Goal: Transaction & Acquisition: Subscribe to service/newsletter

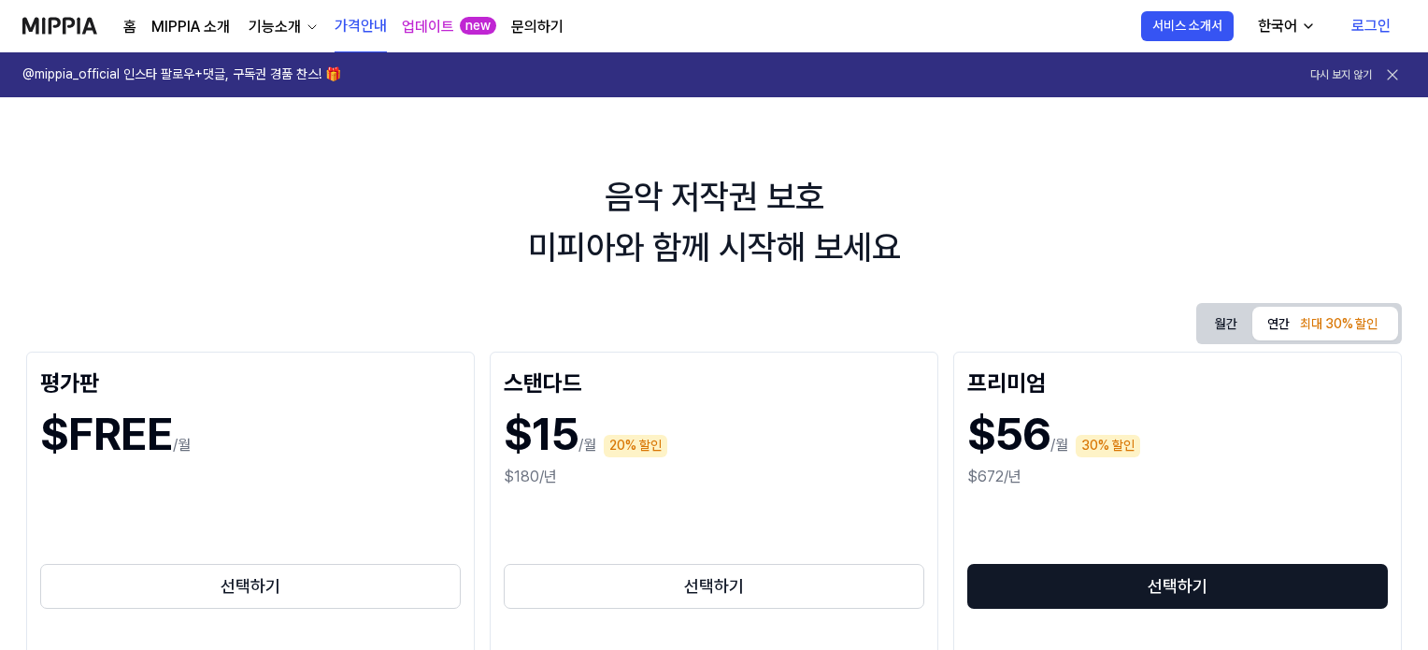
click at [1239, 318] on button "월간" at bounding box center [1226, 323] width 52 height 29
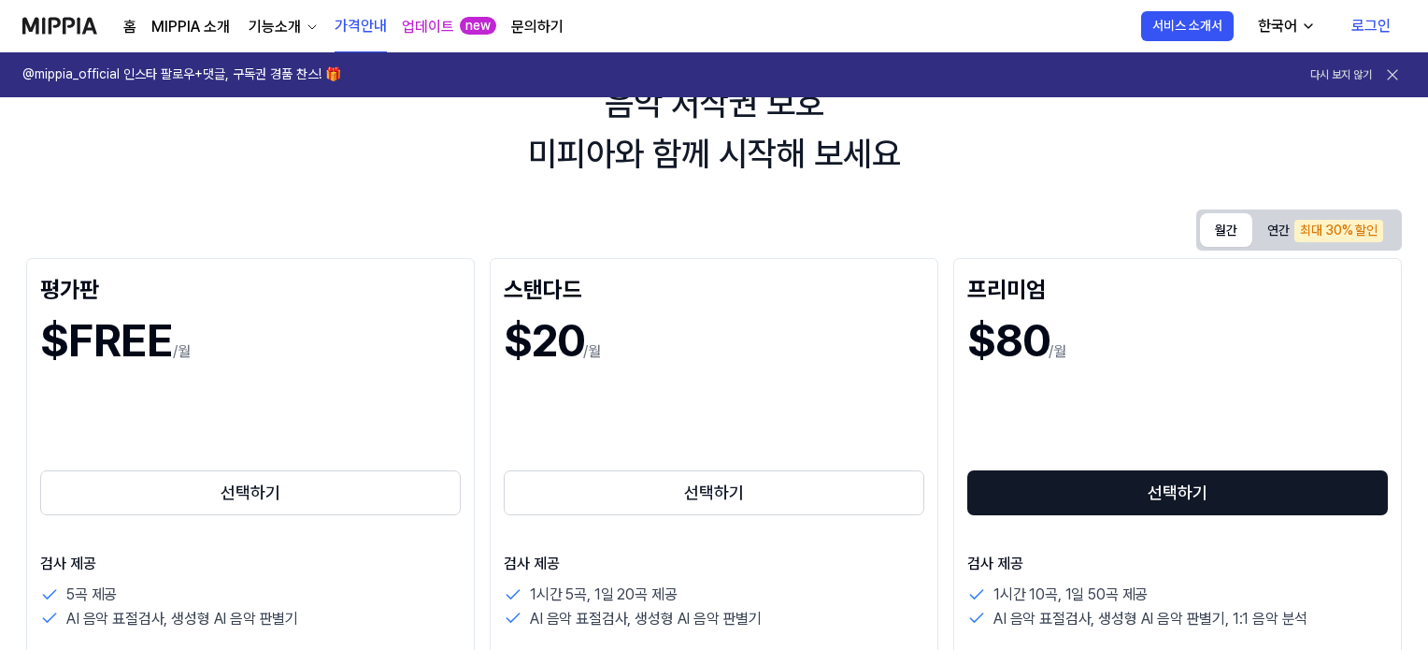
scroll to position [187, 0]
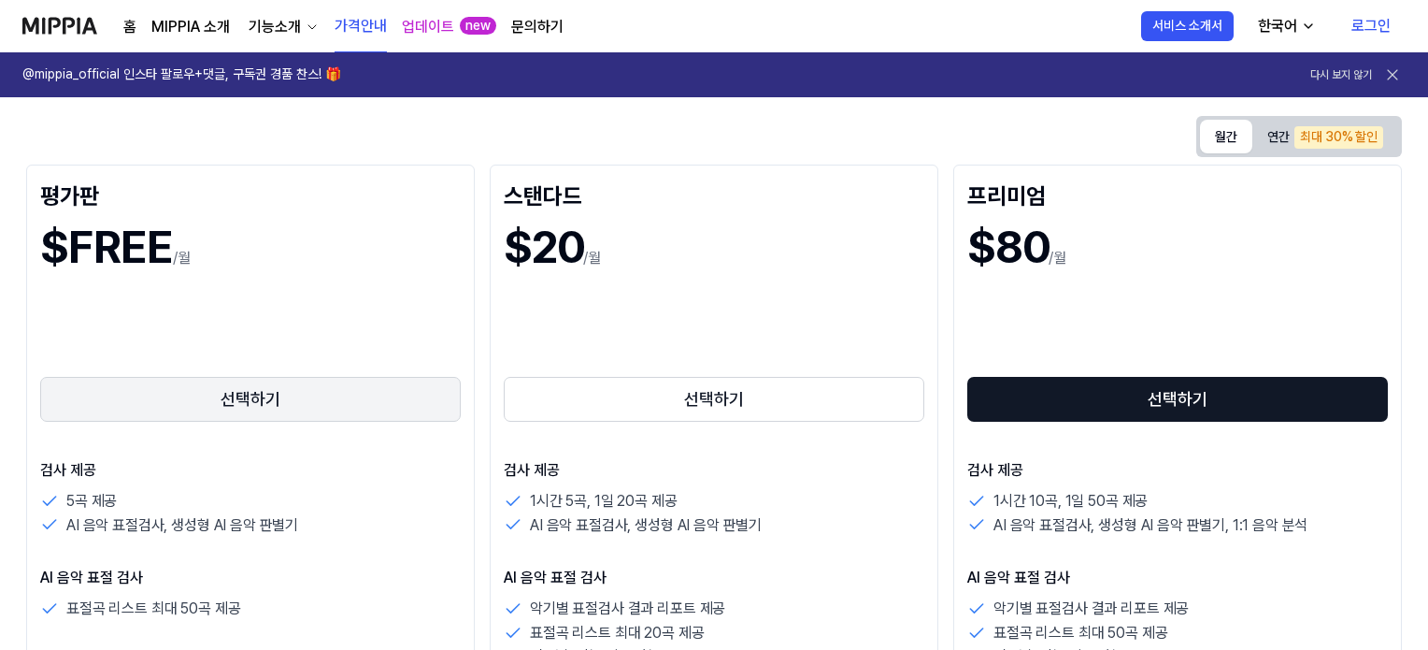
click at [273, 397] on button "선택하기" at bounding box center [250, 399] width 421 height 45
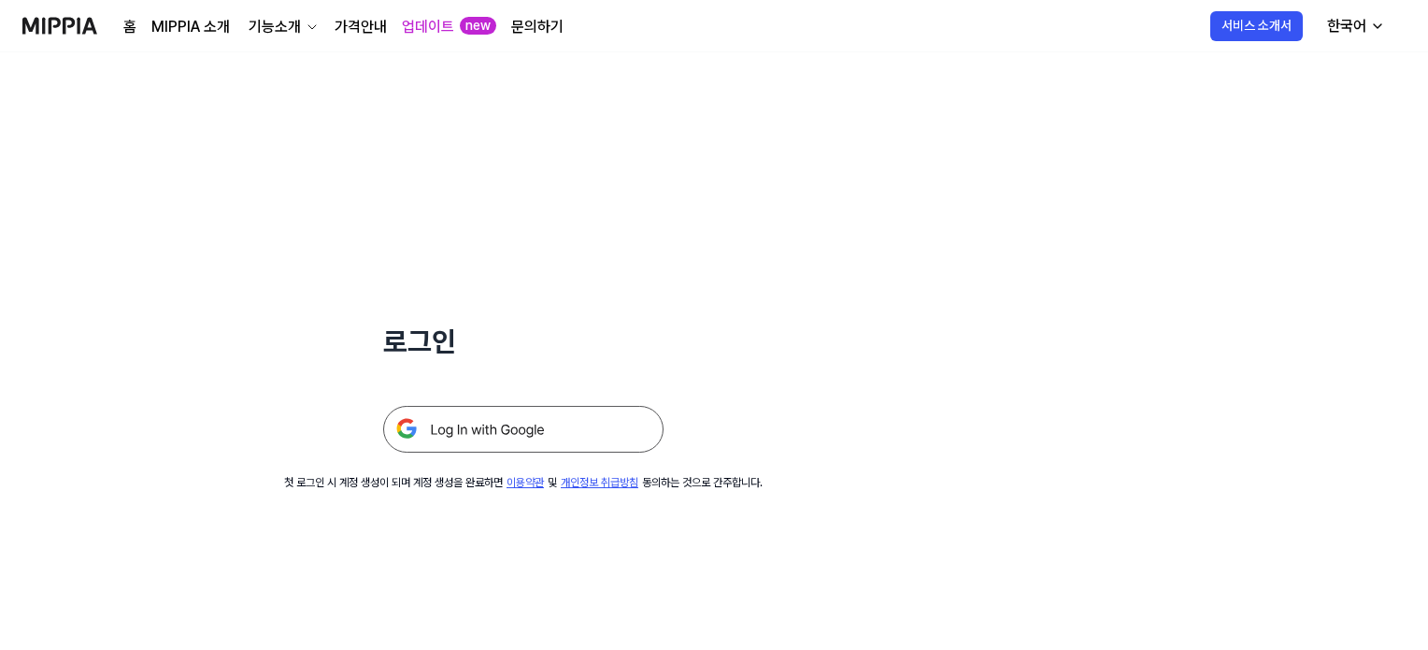
click at [502, 425] on img at bounding box center [523, 429] width 280 height 47
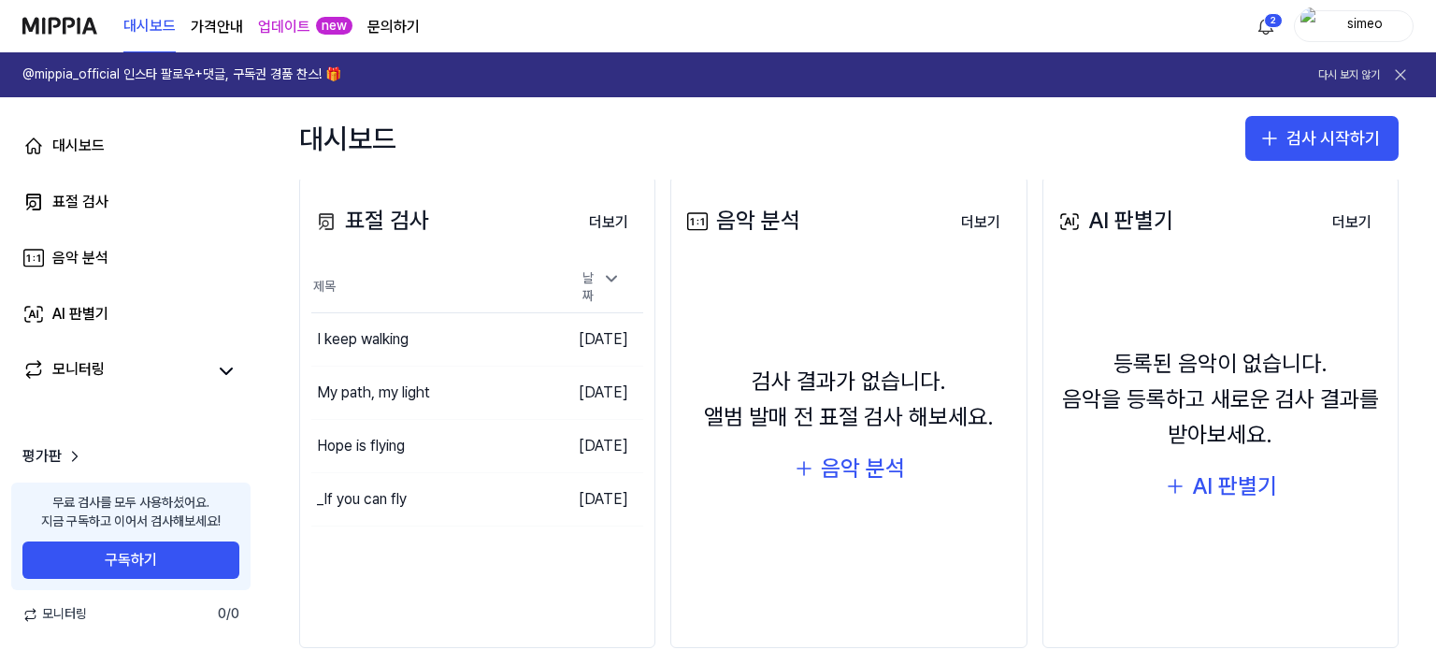
scroll to position [259, 0]
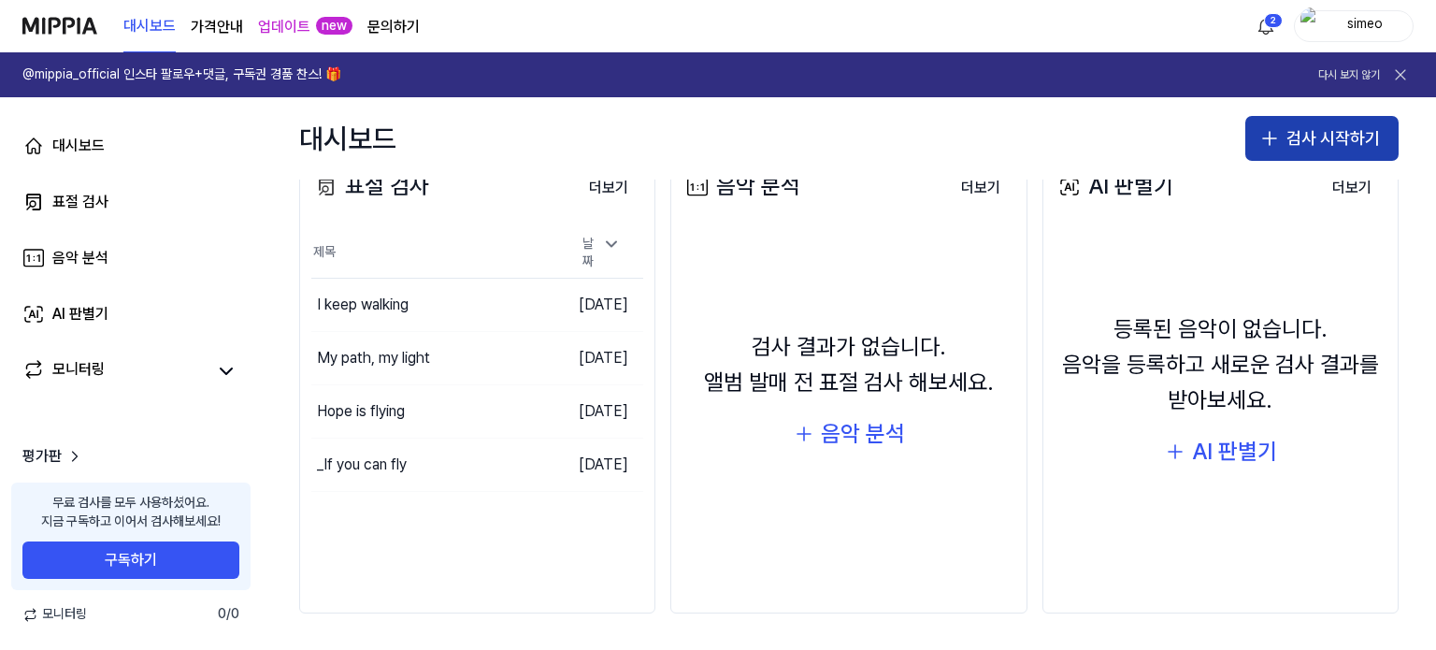
click at [1274, 133] on icon "button" at bounding box center [1269, 138] width 22 height 22
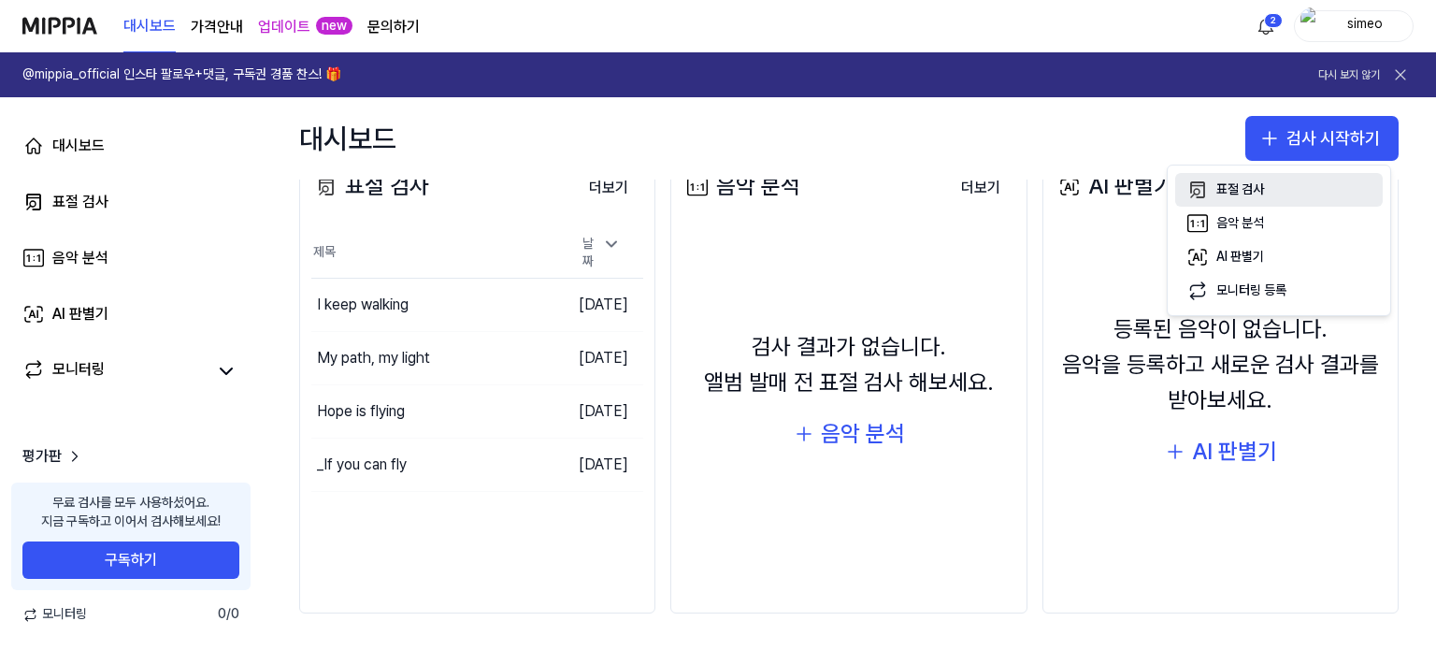
click at [1227, 187] on div "표절 검사" at bounding box center [1240, 189] width 48 height 19
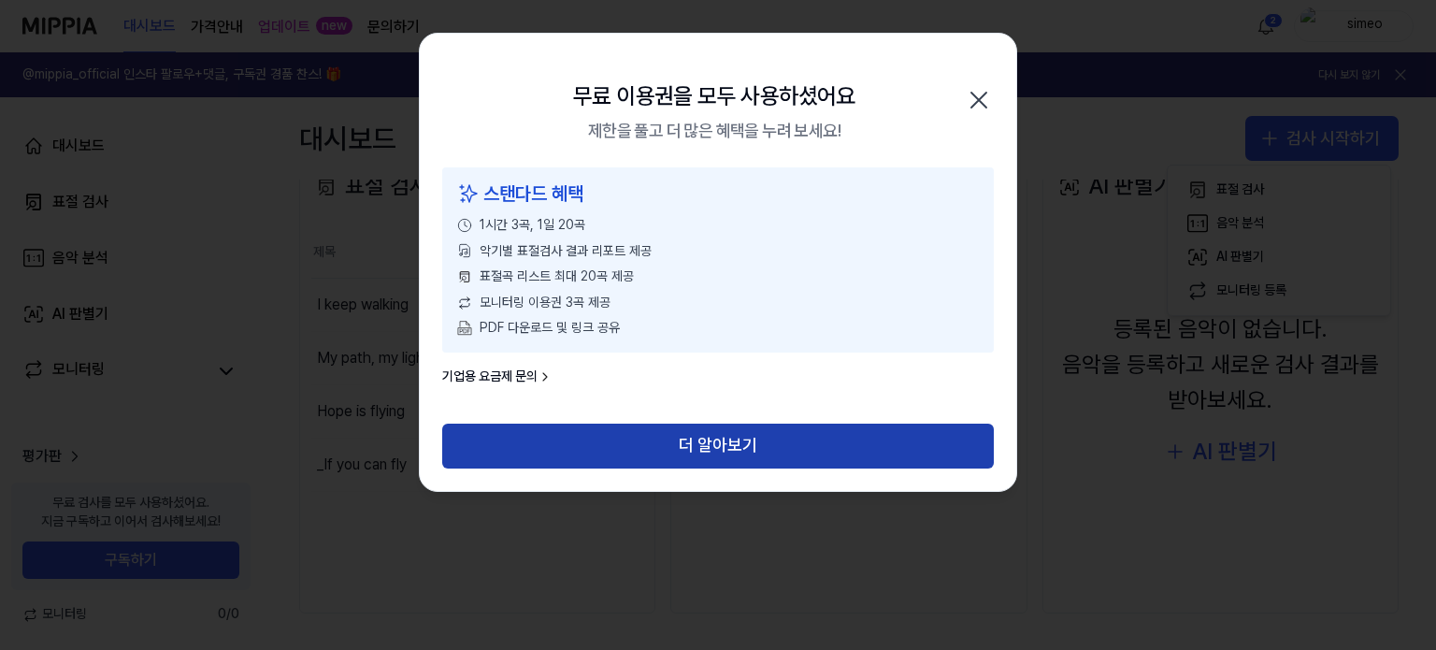
click at [744, 446] on button "더 알아보기" at bounding box center [718, 445] width 552 height 45
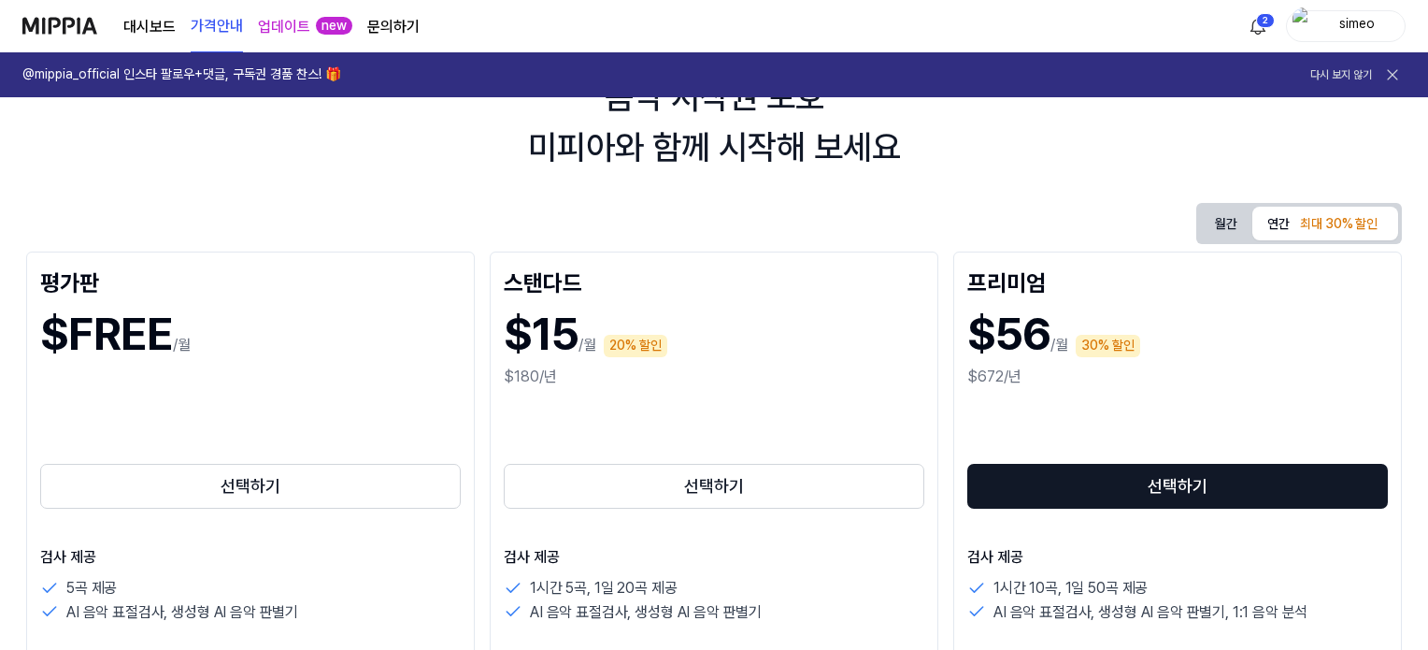
scroll to position [93, 0]
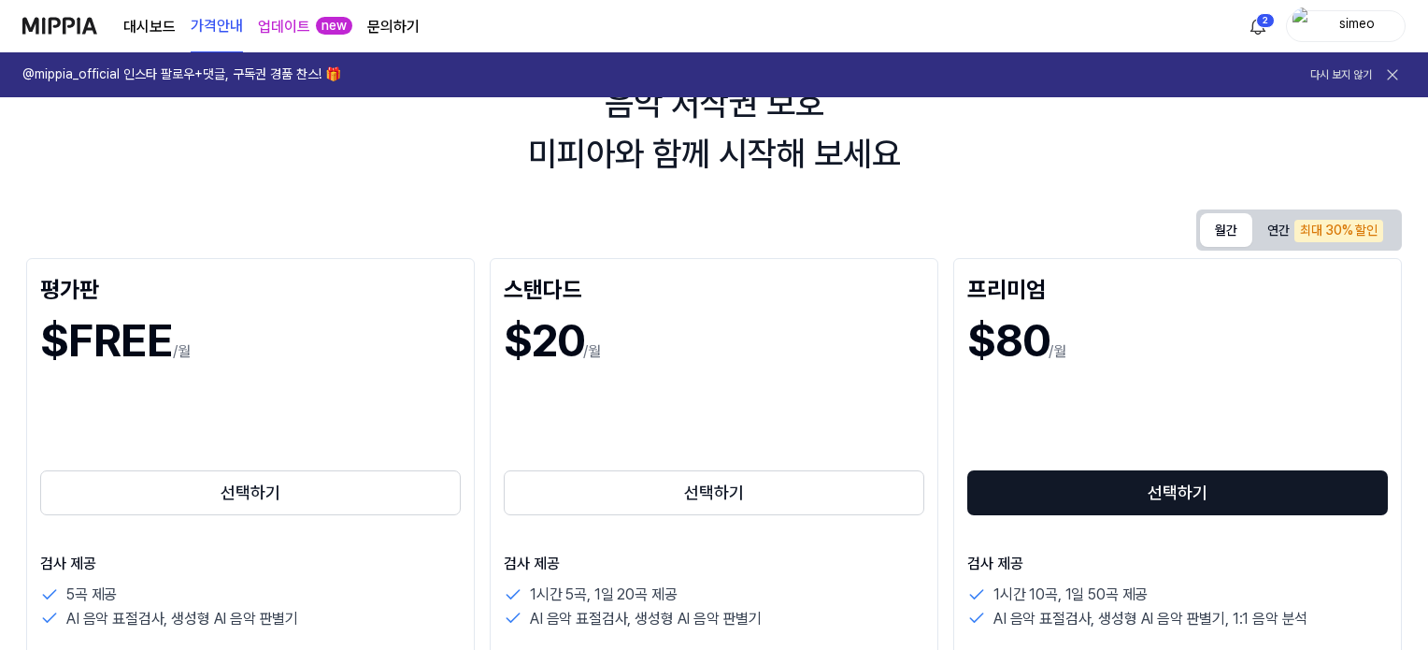
click at [1221, 230] on button "월간" at bounding box center [1226, 230] width 52 height 34
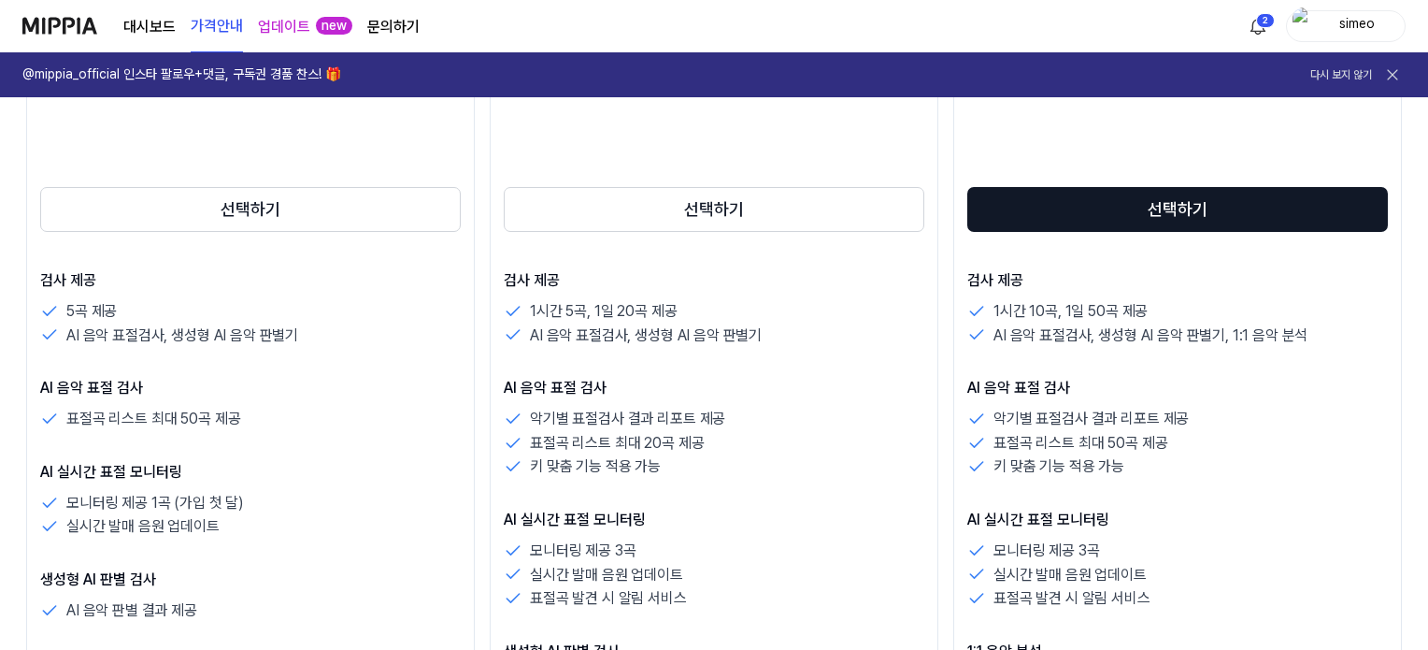
scroll to position [374, 0]
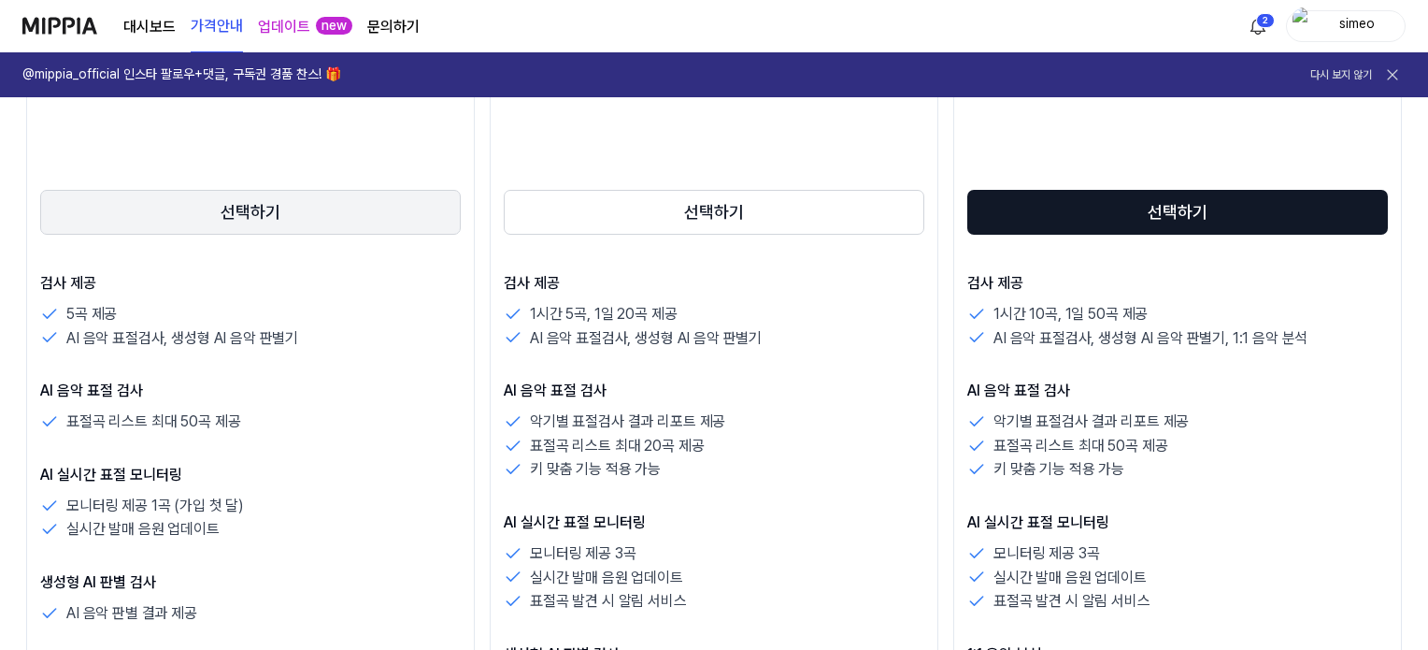
click at [247, 205] on button "선택하기" at bounding box center [250, 212] width 421 height 45
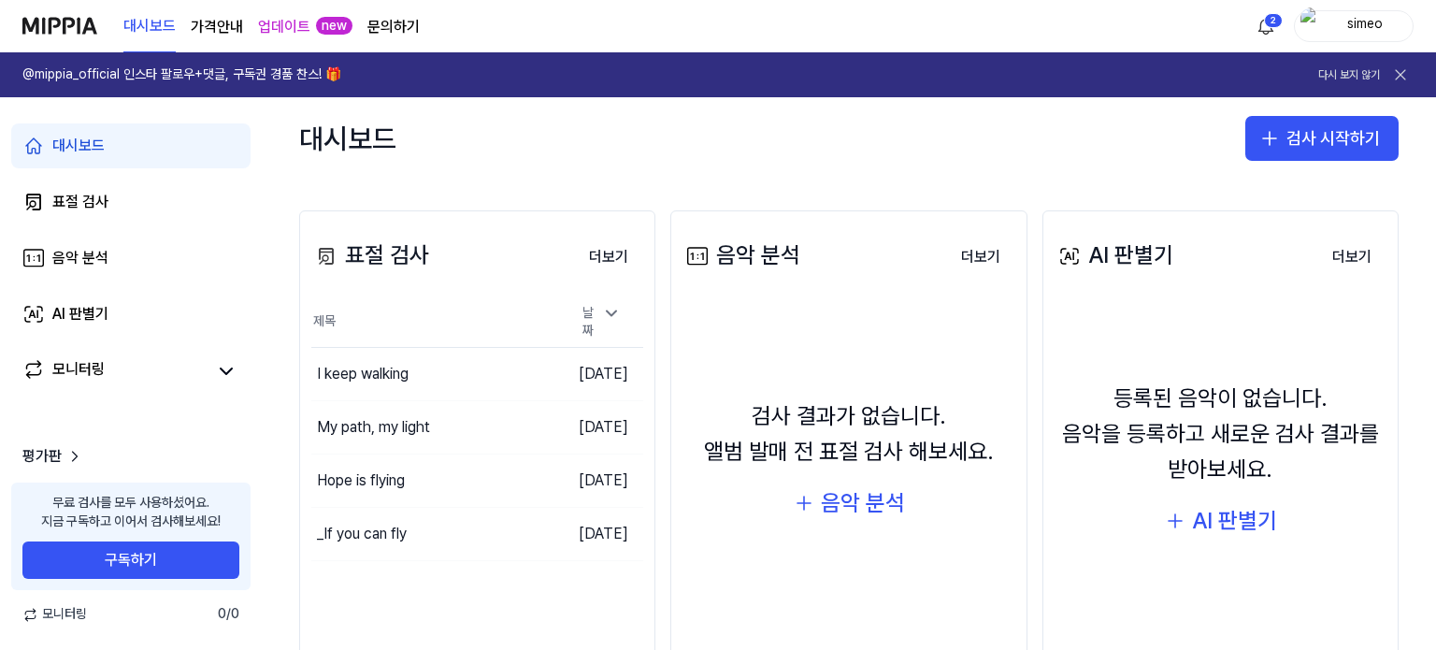
scroll to position [259, 0]
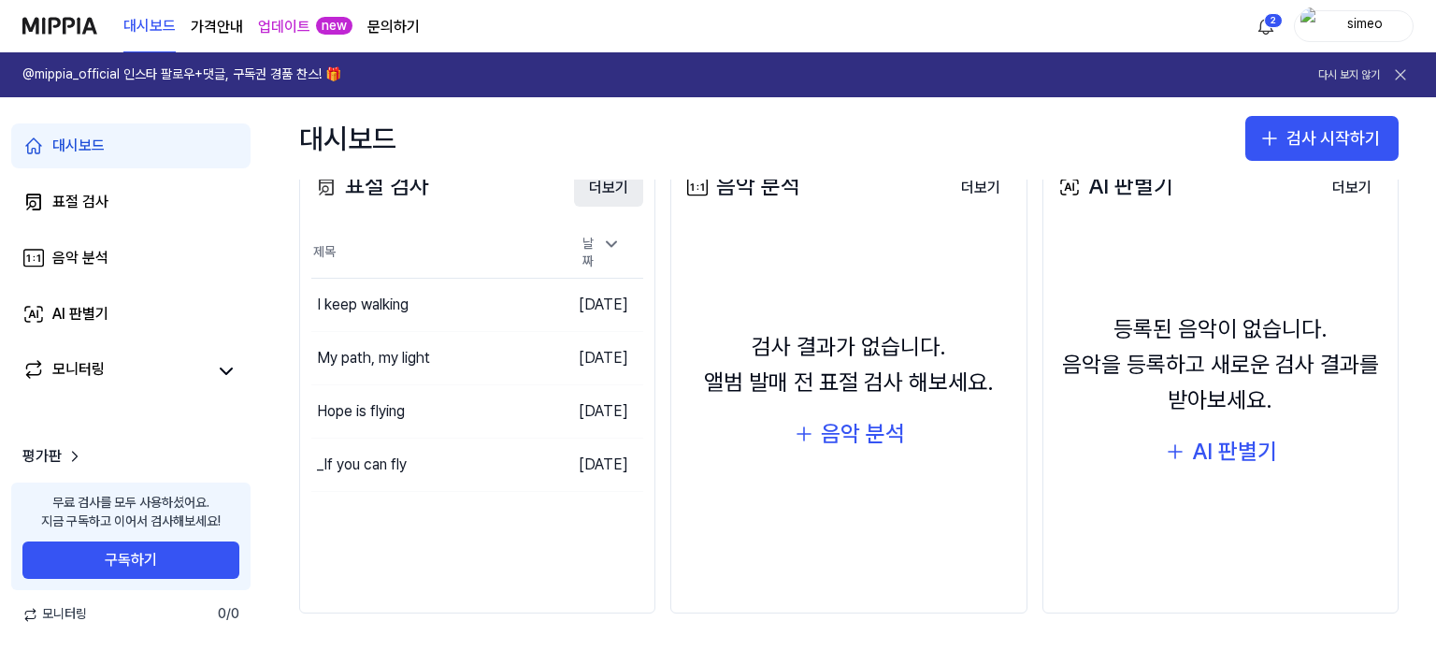
click at [616, 188] on button "더보기" at bounding box center [608, 187] width 69 height 37
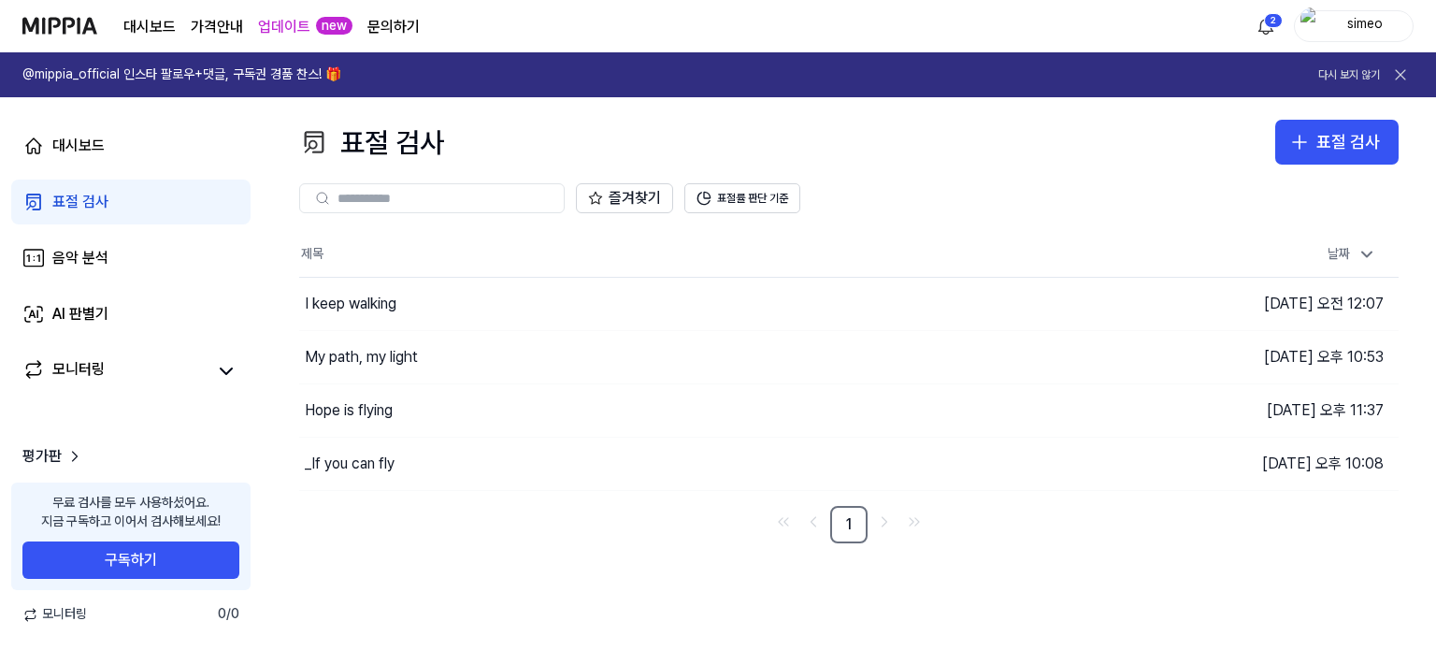
click at [430, 548] on div "표절 검사 표절 검사 표절 검사 음악 분석 AI 판별기 즐겨찾기 표절률 판단 기준 제목 날짜 I keep walking 이동하기 2025.08…" at bounding box center [849, 373] width 1174 height 552
click at [438, 574] on div "표절 검사 표절 검사 표절 검사 음악 분석 AI 판별기 즐겨찾기 표절률 판단 기준 제목 날짜 I keep walking 이동하기 2025.08…" at bounding box center [849, 373] width 1174 height 552
click at [1399, 69] on icon at bounding box center [1400, 74] width 19 height 19
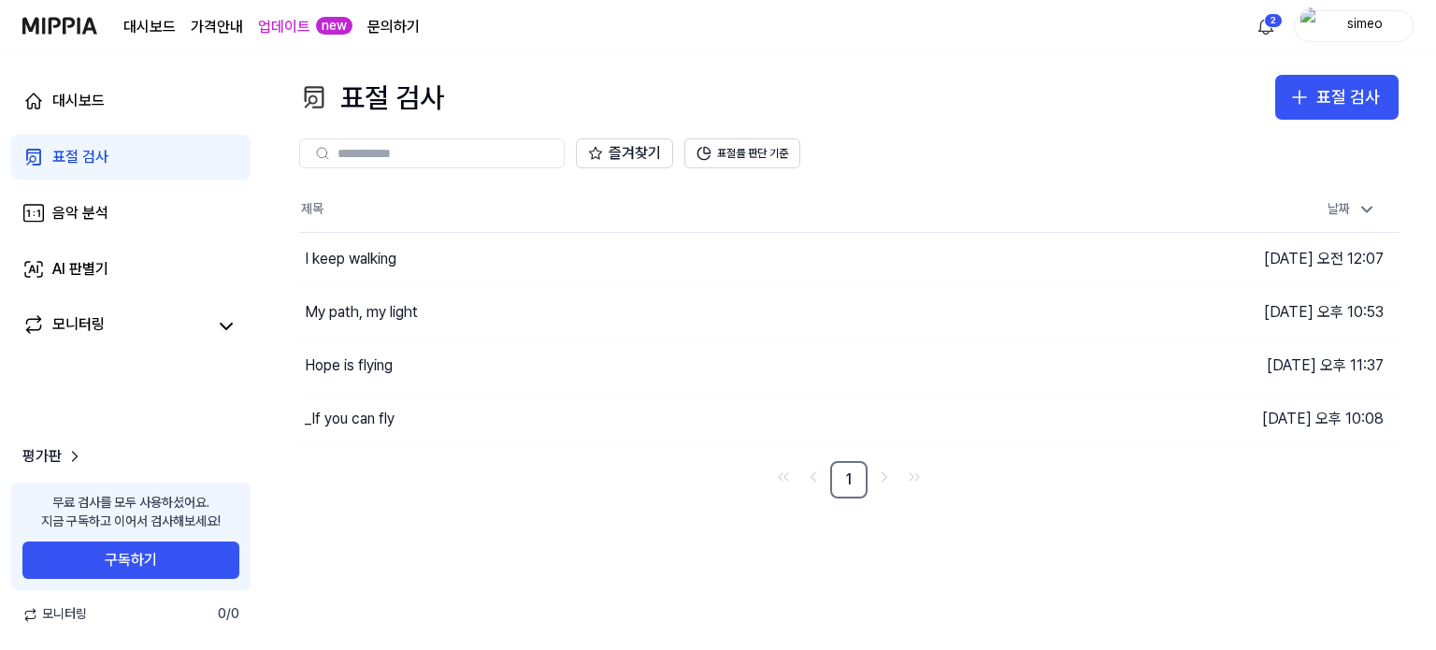
click at [390, 515] on div "표절 검사 표절 검사 표절 검사 음악 분석 AI 판별기 즐겨찾기 표절률 판단 기준 제목 날짜 I keep walking 이동하기 2025.08…" at bounding box center [849, 350] width 1174 height 597
